Goal: Transaction & Acquisition: Purchase product/service

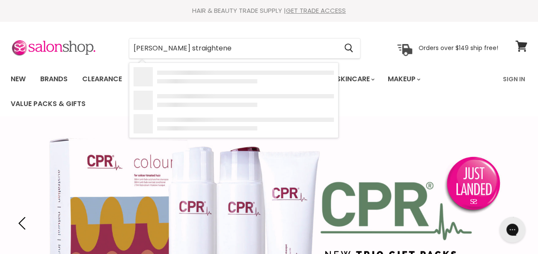
type input "[PERSON_NAME] straightener"
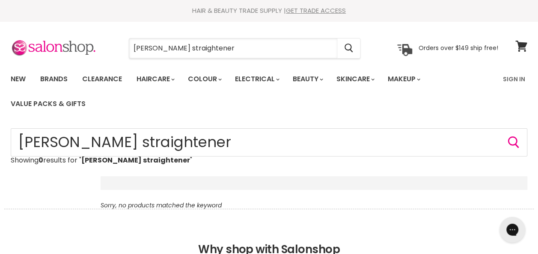
drag, startPoint x: 199, startPoint y: 48, endPoint x: 73, endPoint y: 62, distance: 126.9
click at [73, 62] on section "Menu beard straightener Cancel" at bounding box center [269, 43] width 538 height 45
click at [109, 77] on link "Clearance" at bounding box center [102, 79] width 53 height 18
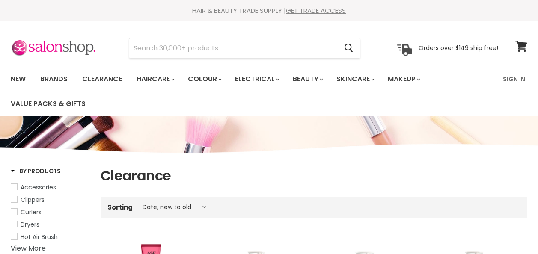
select select "created-descending"
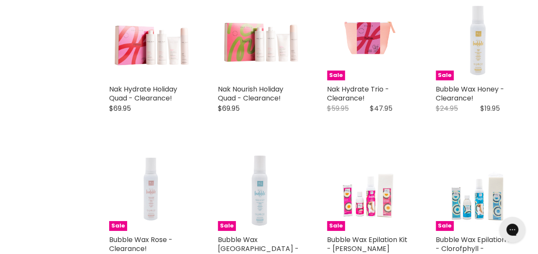
scroll to position [1358, 0]
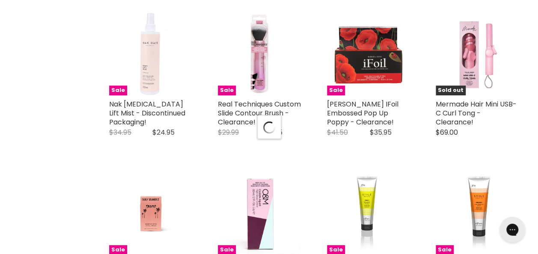
scroll to position [1819, 0]
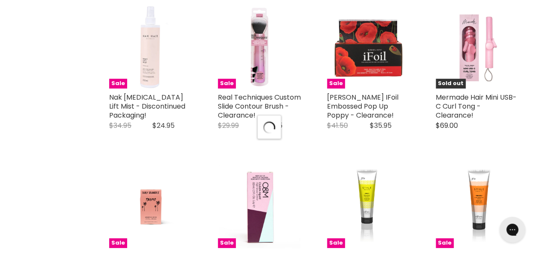
select select "created-descending"
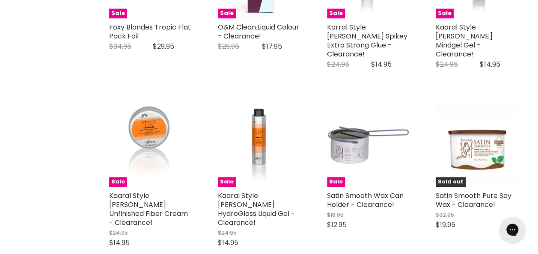
scroll to position [0, 0]
